Goal: Task Accomplishment & Management: Manage account settings

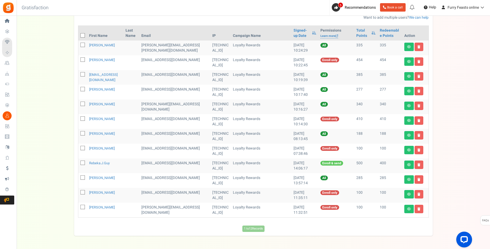
scroll to position [47, 0]
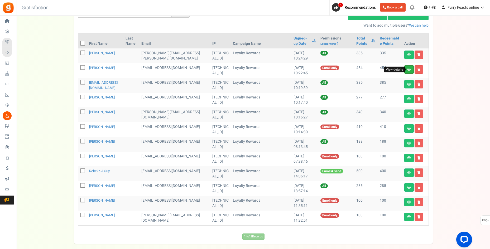
click at [409, 70] on icon at bounding box center [409, 69] width 4 height 3
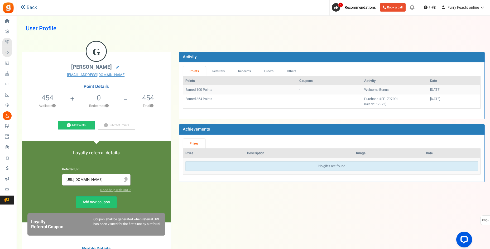
click at [25, 8] on icon at bounding box center [23, 7] width 5 height 5
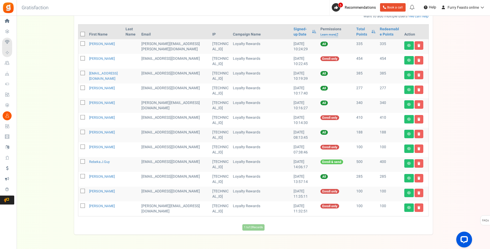
scroll to position [47, 0]
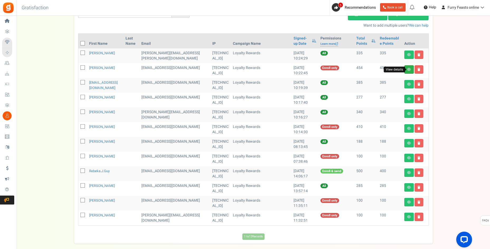
click at [410, 70] on icon at bounding box center [409, 69] width 4 height 3
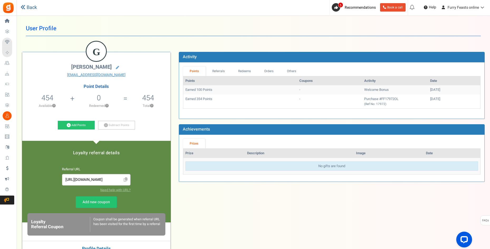
click at [23, 7] on icon at bounding box center [23, 7] width 5 height 5
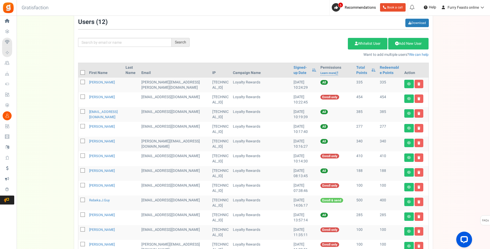
scroll to position [53, 0]
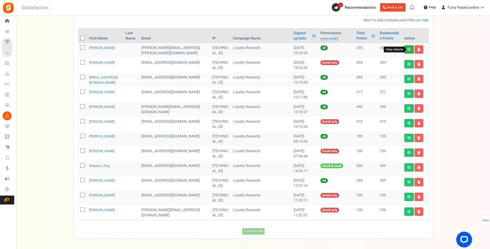
click at [410, 48] on icon at bounding box center [409, 49] width 4 height 3
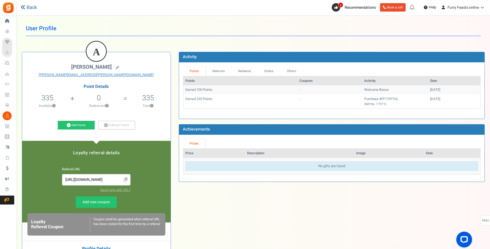
click at [30, 8] on link "Back" at bounding box center [29, 7] width 16 height 7
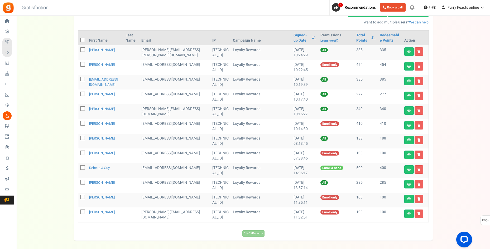
scroll to position [53, 0]
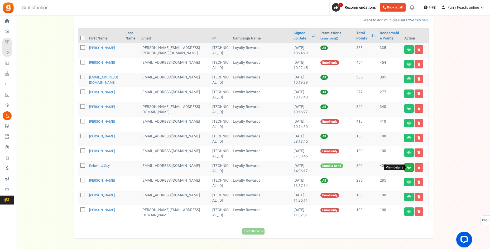
click at [408, 167] on icon at bounding box center [409, 167] width 4 height 3
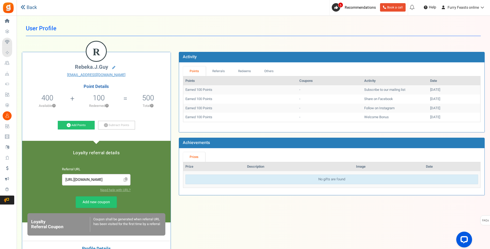
click at [25, 6] on icon at bounding box center [23, 7] width 5 height 5
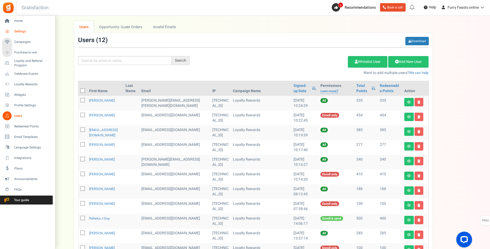
click at [21, 30] on span "Settings" at bounding box center [32, 31] width 37 height 4
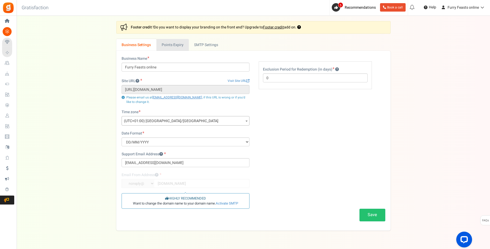
click at [178, 46] on link "Points Expiry" at bounding box center [172, 45] width 32 height 12
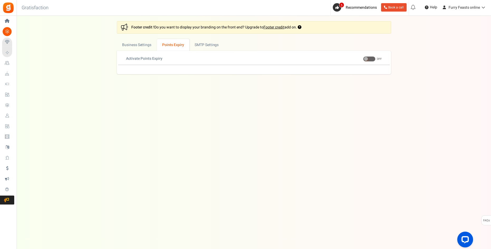
click at [370, 58] on span at bounding box center [369, 58] width 12 height 5
click at [363, 58] on input "ON OFF" at bounding box center [363, 58] width 0 height 3
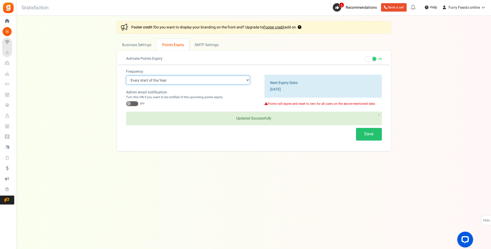
click at [243, 79] on select "Every start of the Year Every start of the Month Exact Date (one Time)" at bounding box center [188, 80] width 124 height 9
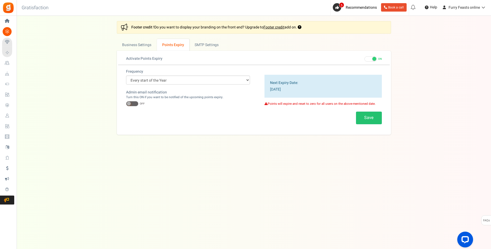
click at [460, 115] on div "Settings In this section you will setup your business details and points expiry…" at bounding box center [254, 78] width 464 height 114
click at [64, 183] on div "Under maintenance we will be back soon We apologize for any inconvenience. The …" at bounding box center [254, 114] width 474 height 197
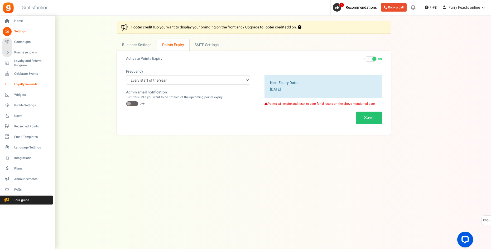
click at [20, 83] on span "Loyalty Rewards" at bounding box center [32, 84] width 37 height 4
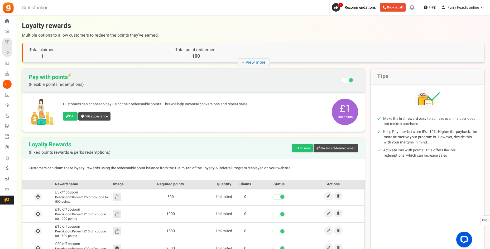
click at [249, 63] on icon "+ View more" at bounding box center [253, 63] width 32 height 8
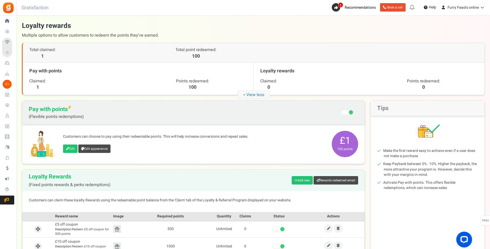
click at [211, 115] on span "Pay with points (Flexible points redemptions) Recommended: Turn On Are you sure…" at bounding box center [193, 112] width 329 height 13
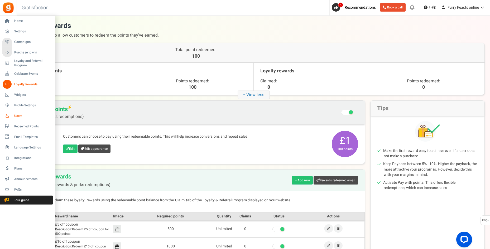
click at [17, 114] on span "Users" at bounding box center [32, 116] width 37 height 4
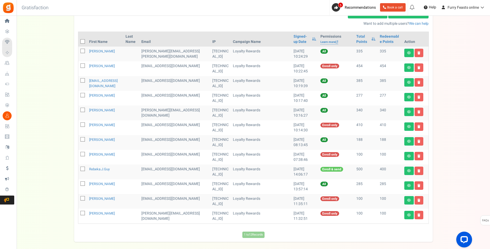
scroll to position [48, 0]
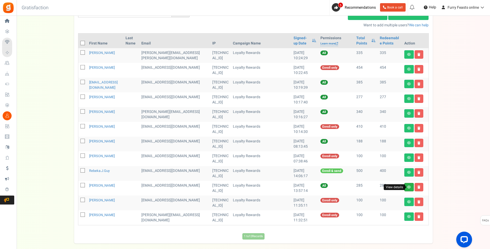
click at [408, 186] on icon at bounding box center [409, 187] width 4 height 3
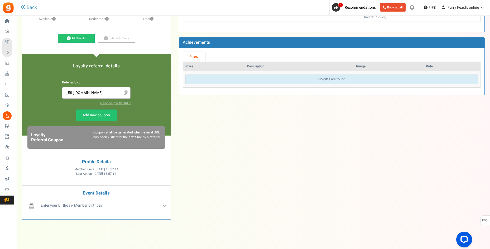
scroll to position [95, 0]
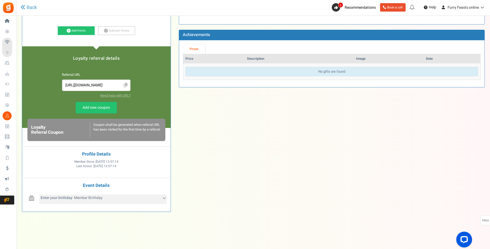
click at [157, 197] on div "Enter your birthday - Member Birthday" at bounding box center [102, 199] width 127 height 9
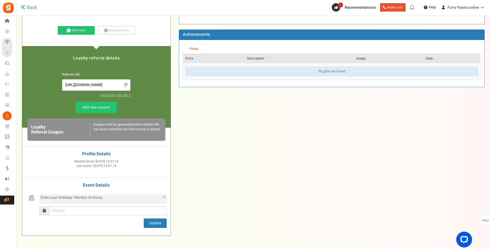
click at [157, 197] on div "Enter your birthday - Member Birthday" at bounding box center [102, 199] width 127 height 9
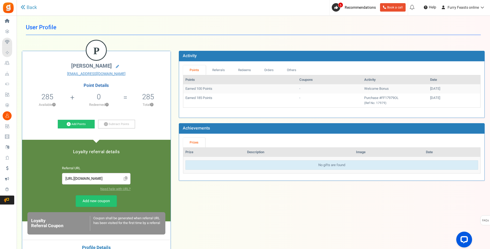
scroll to position [0, 0]
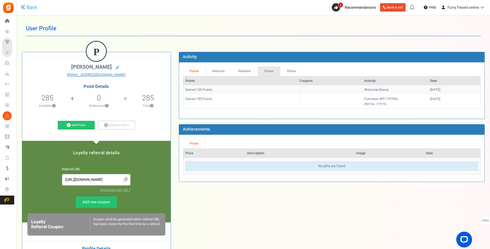
click at [268, 70] on link "Orders" at bounding box center [268, 71] width 23 height 10
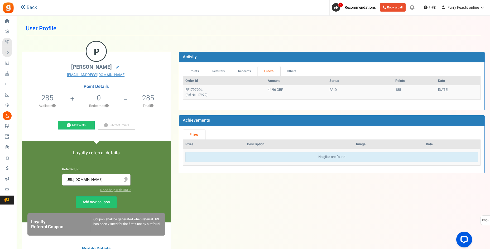
click at [28, 9] on link "Back" at bounding box center [29, 7] width 16 height 7
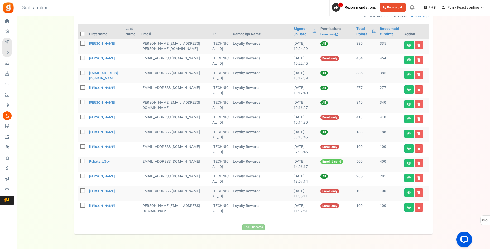
scroll to position [48, 0]
